Goal: Information Seeking & Learning: Find contact information

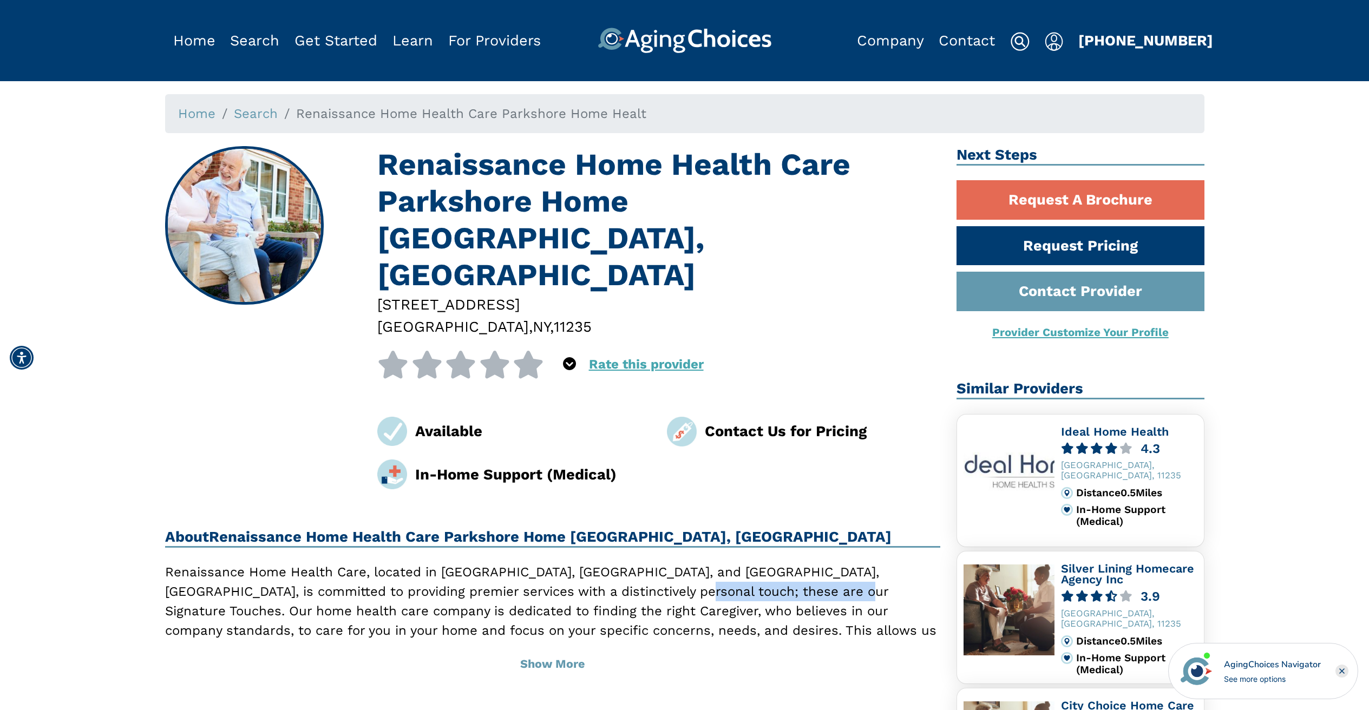
drag, startPoint x: 589, startPoint y: 523, endPoint x: 767, endPoint y: 525, distance: 178.2
click at [767, 563] on p "Renaissance Home Health Care, located in [GEOGRAPHIC_DATA], [GEOGRAPHIC_DATA], …" at bounding box center [553, 650] width 776 height 175
copy p "home health care company"
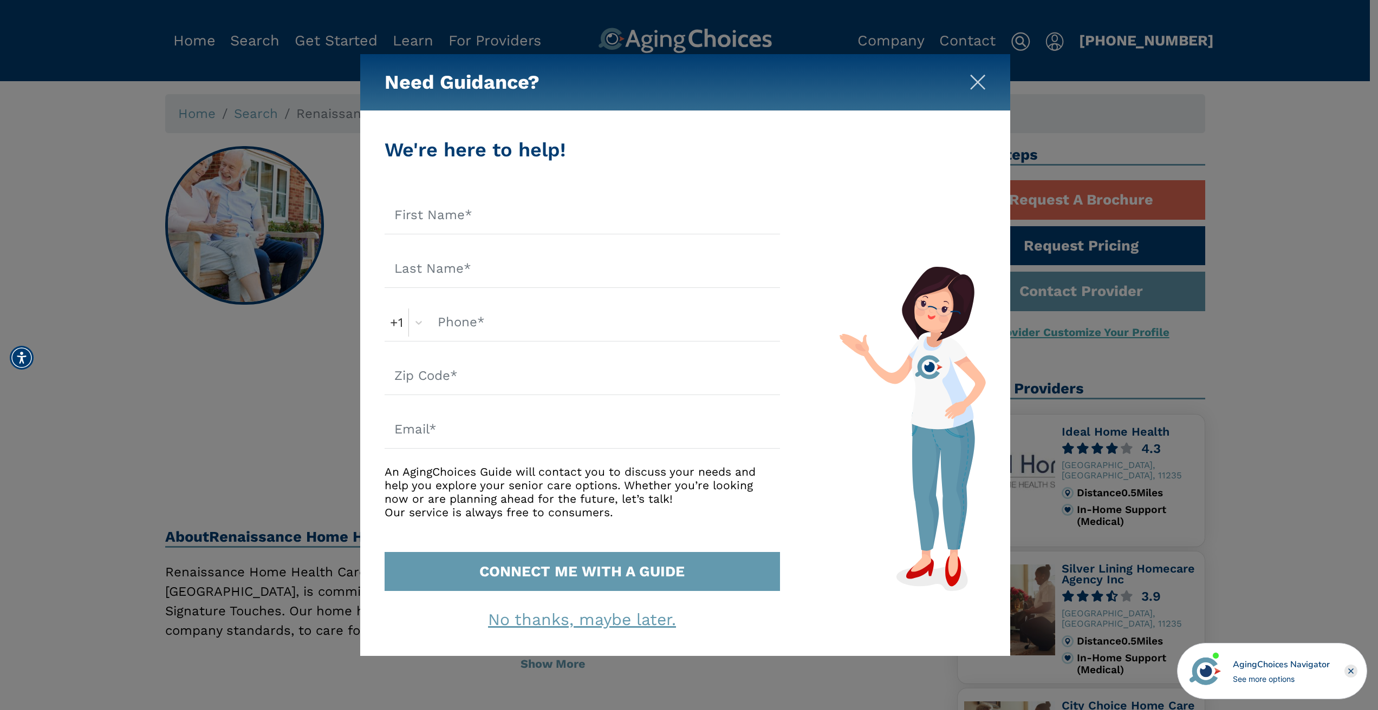
click at [980, 80] on img "Close" at bounding box center [977, 82] width 16 height 16
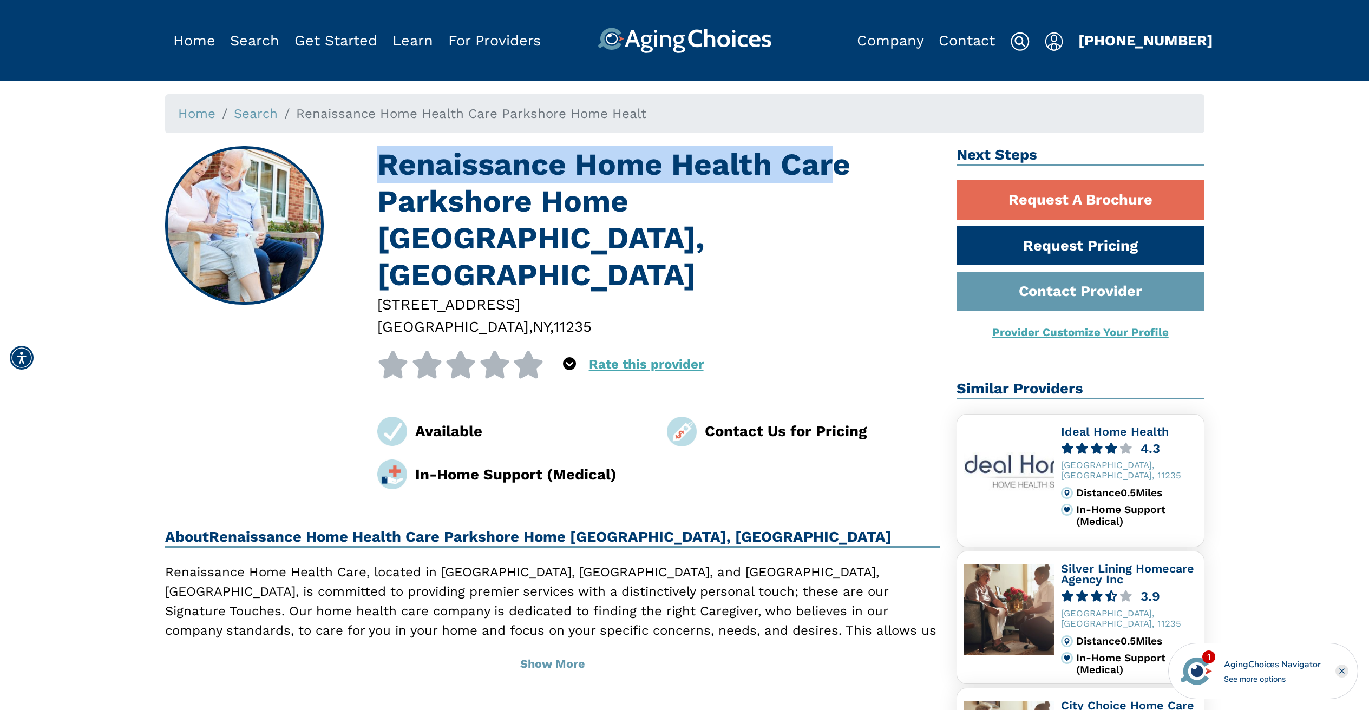
drag, startPoint x: 382, startPoint y: 167, endPoint x: 810, endPoint y: 161, distance: 427.8
click at [819, 164] on h1 "Renaissance Home Health Care Parkshore Home [GEOGRAPHIC_DATA], [GEOGRAPHIC_DATA]" at bounding box center [658, 219] width 563 height 147
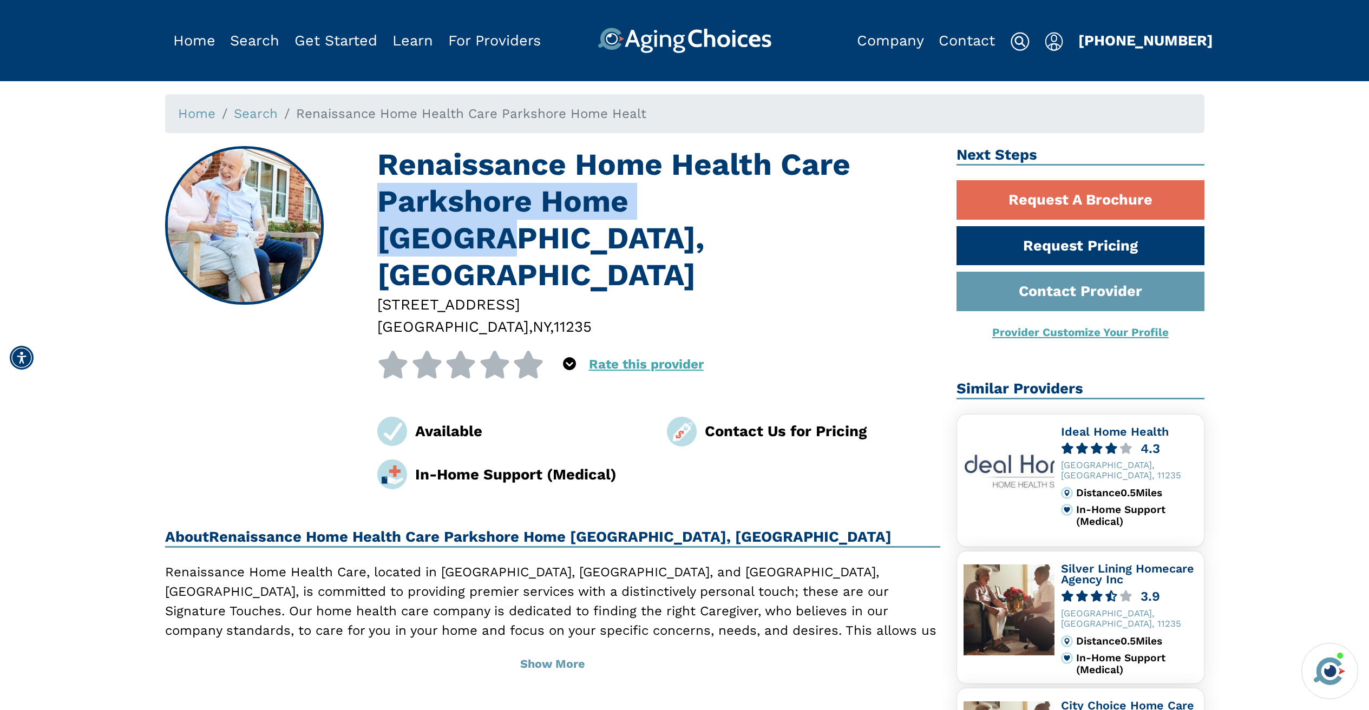
drag, startPoint x: 381, startPoint y: 210, endPoint x: 744, endPoint y: 197, distance: 362.5
click at [742, 197] on h1 "Renaissance Home Health Care Parkshore Home [GEOGRAPHIC_DATA], [GEOGRAPHIC_DATA]" at bounding box center [658, 219] width 563 height 147
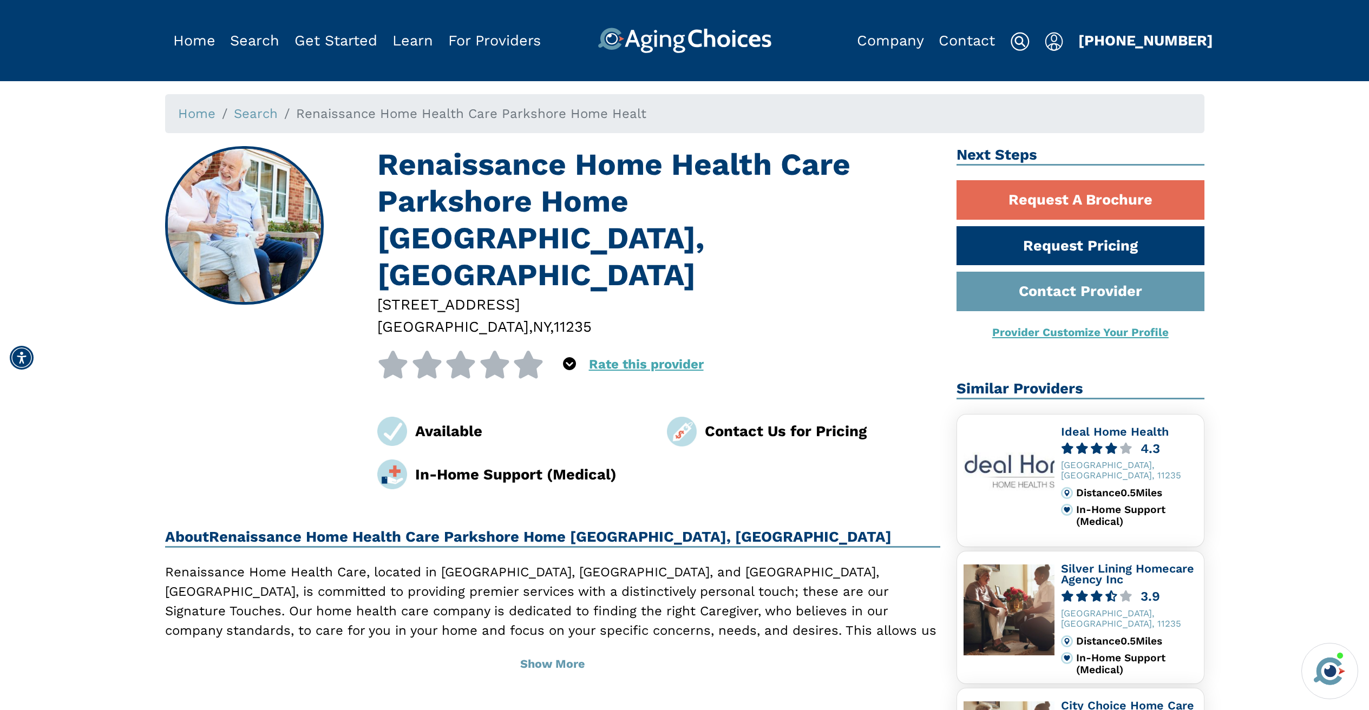
click at [755, 203] on h1 "Renaissance Home Health Care Parkshore Home [GEOGRAPHIC_DATA], [GEOGRAPHIC_DATA]" at bounding box center [658, 219] width 563 height 147
